Goal: Task Accomplishment & Management: Manage account settings

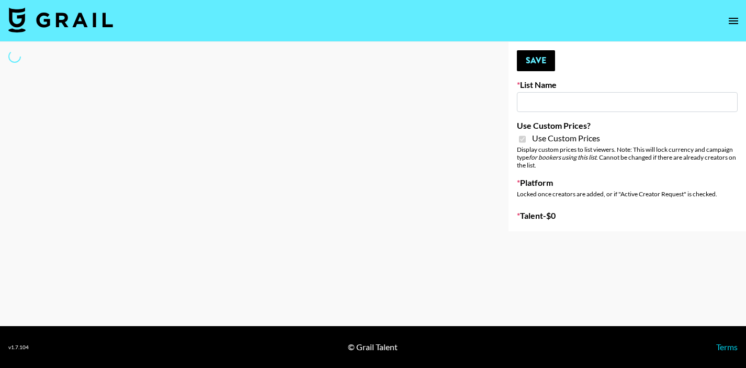
type input "Butcher Box ([DATE])"
checkbox input "true"
select select "Brand"
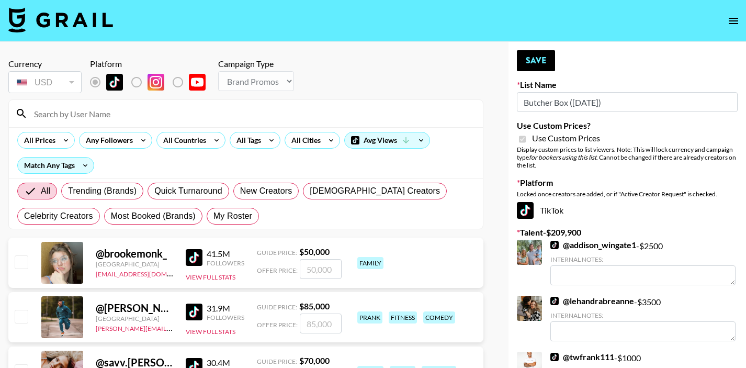
click at [74, 113] on input at bounding box center [252, 113] width 449 height 17
type input "jennadill"
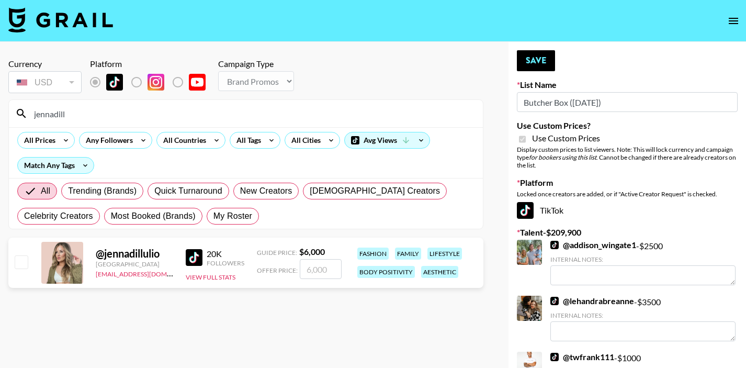
click at [310, 274] on input "number" at bounding box center [321, 269] width 42 height 20
type input "2"
checkbox input "true"
type input "2000"
click at [526, 62] on button "Save" at bounding box center [536, 60] width 38 height 21
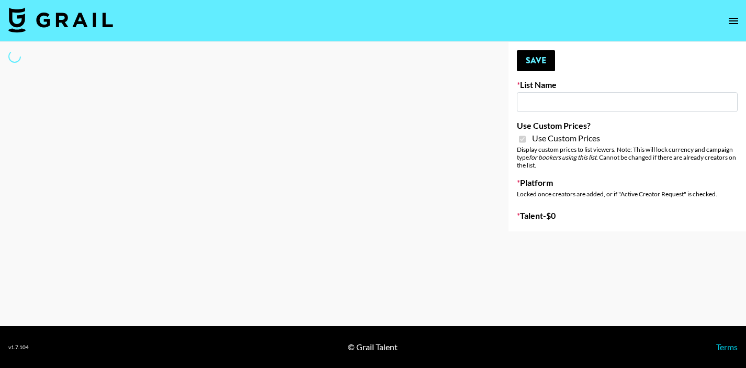
type input "Butcher Box ([DATE])"
checkbox input "true"
select select "Brand"
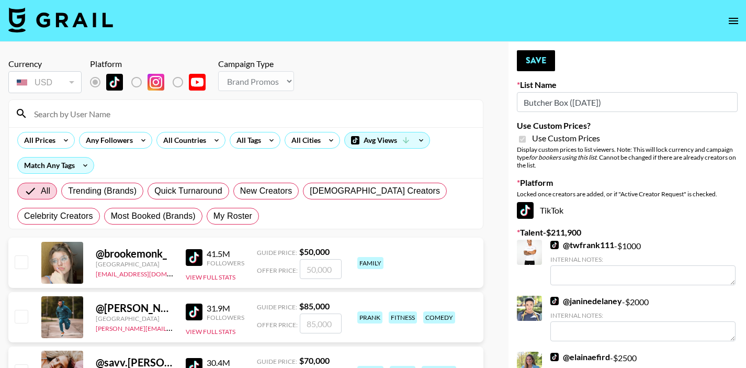
click at [92, 105] on input at bounding box center [252, 113] width 449 height 17
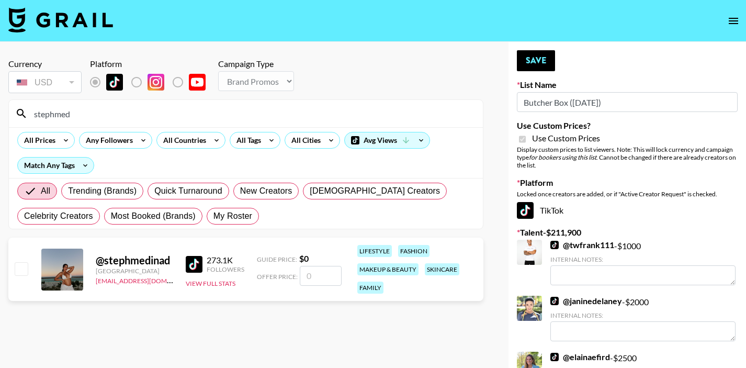
type input "stephmed"
click at [316, 274] on input "number" at bounding box center [321, 276] width 42 height 20
type input "1"
checkbox input "true"
type input "1000"
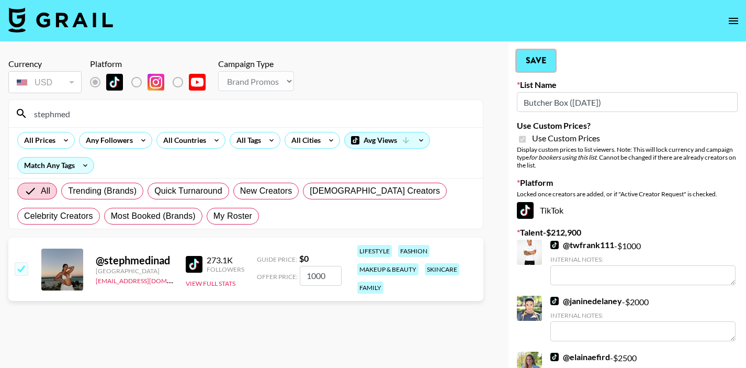
click at [547, 66] on button "Save" at bounding box center [536, 60] width 38 height 21
